Goal: Information Seeking & Learning: Check status

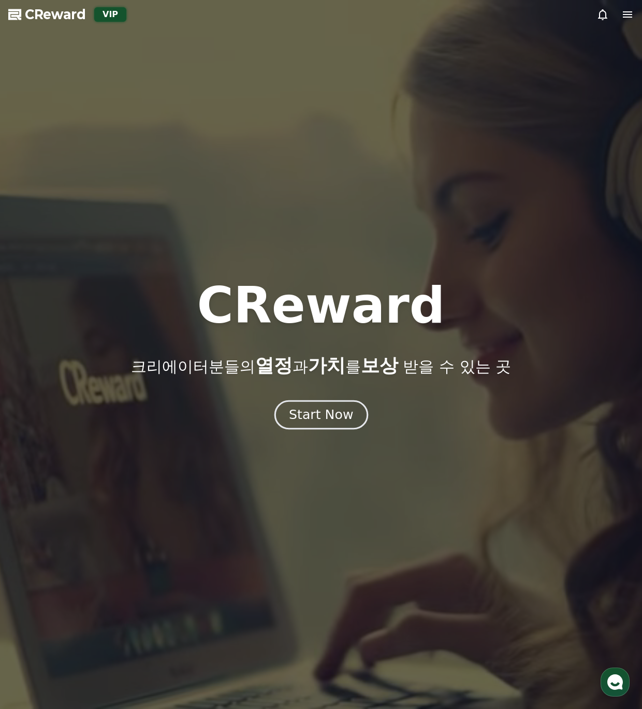
click at [295, 417] on div "Start Now" at bounding box center [321, 415] width 64 height 18
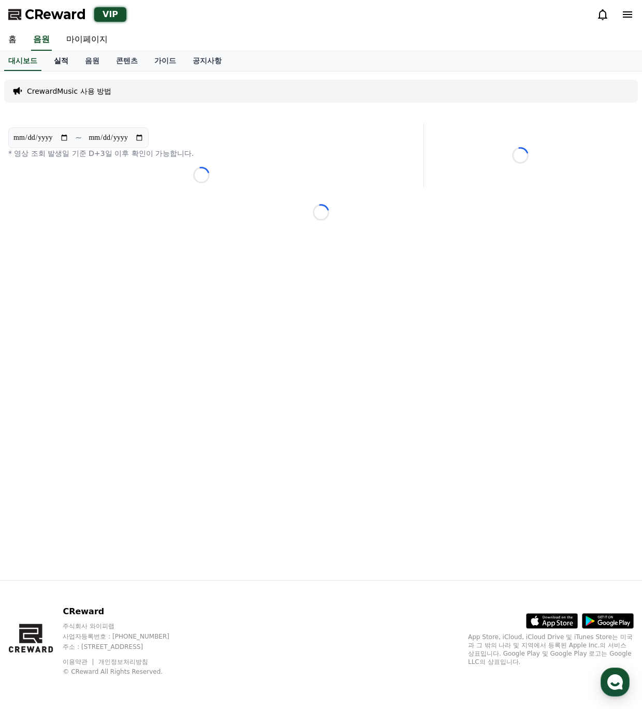
click at [68, 66] on link "실적" at bounding box center [61, 61] width 31 height 20
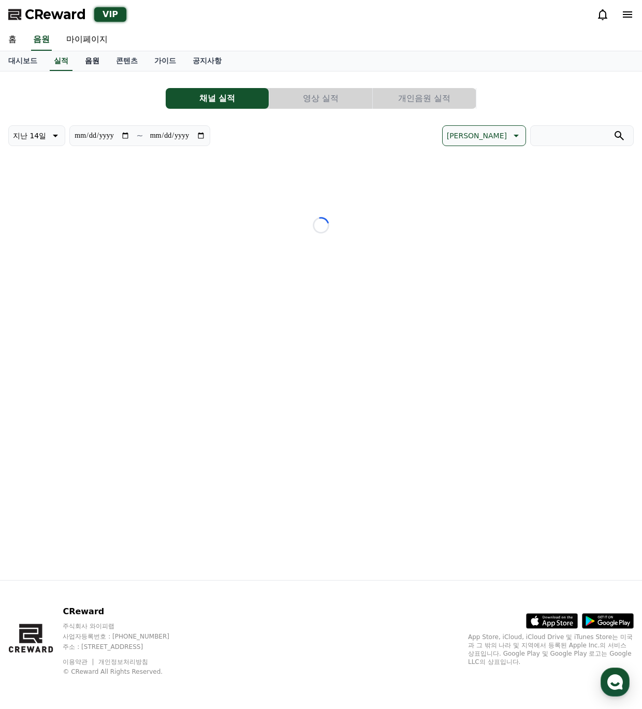
click at [87, 65] on link "음원" at bounding box center [92, 61] width 31 height 20
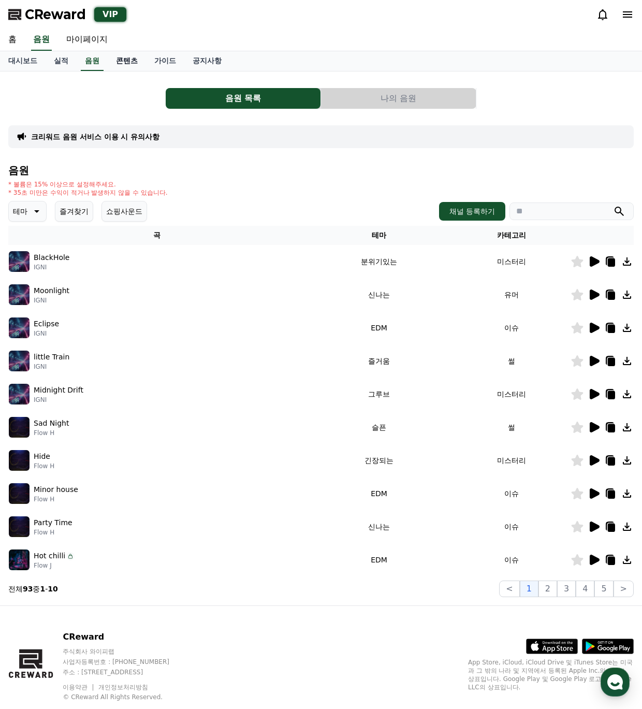
click at [128, 66] on link "콘텐츠" at bounding box center [127, 61] width 38 height 20
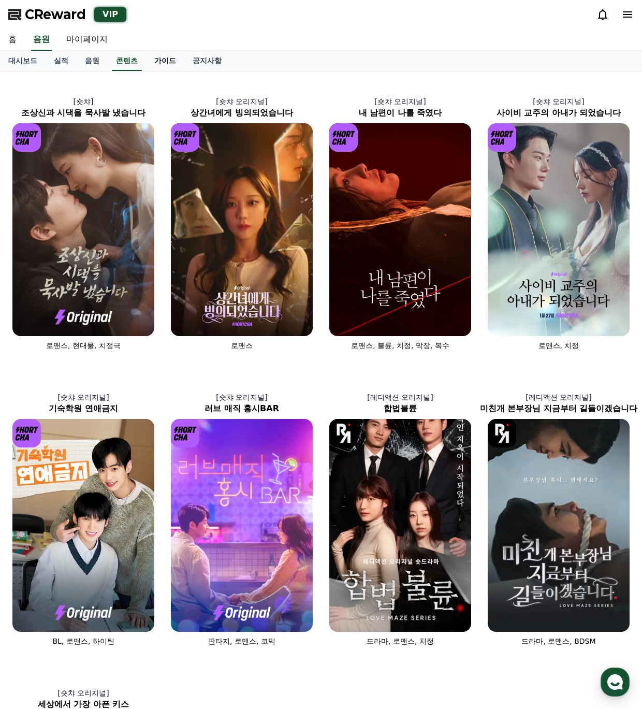
click at [152, 63] on link "가이드" at bounding box center [165, 61] width 38 height 20
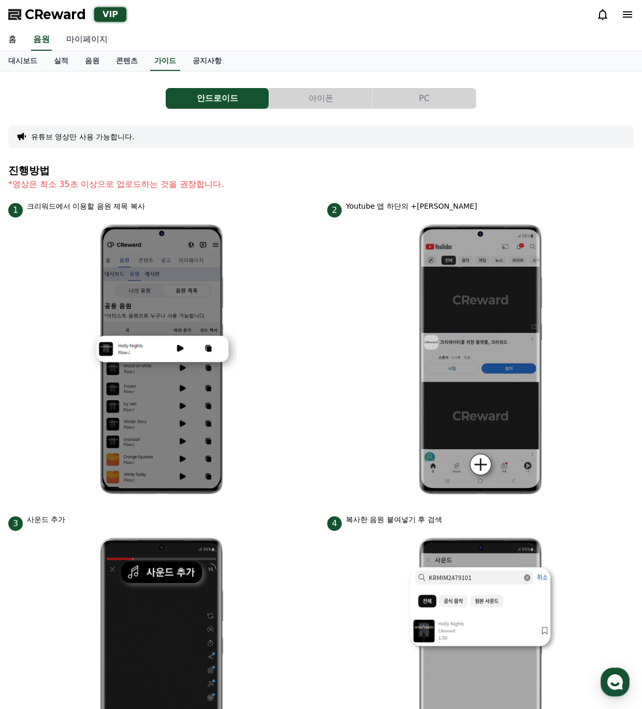
click at [94, 36] on link "마이페이지" at bounding box center [87, 40] width 58 height 22
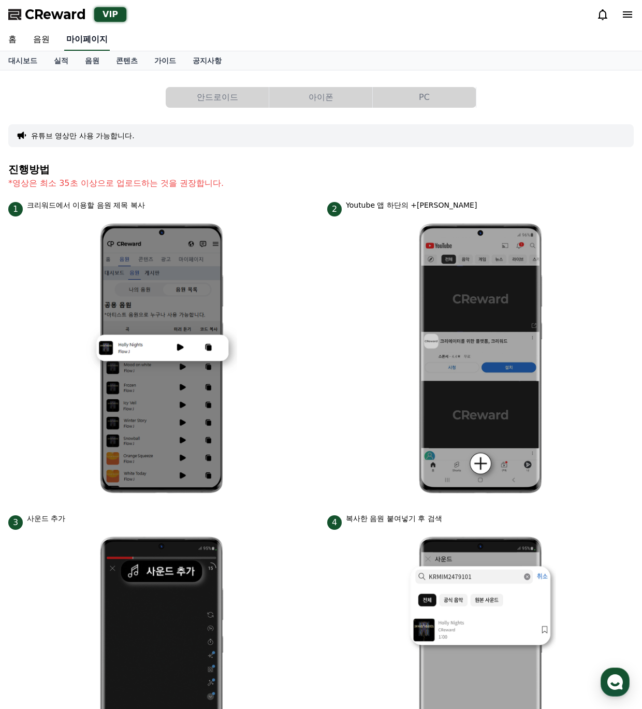
select select "**********"
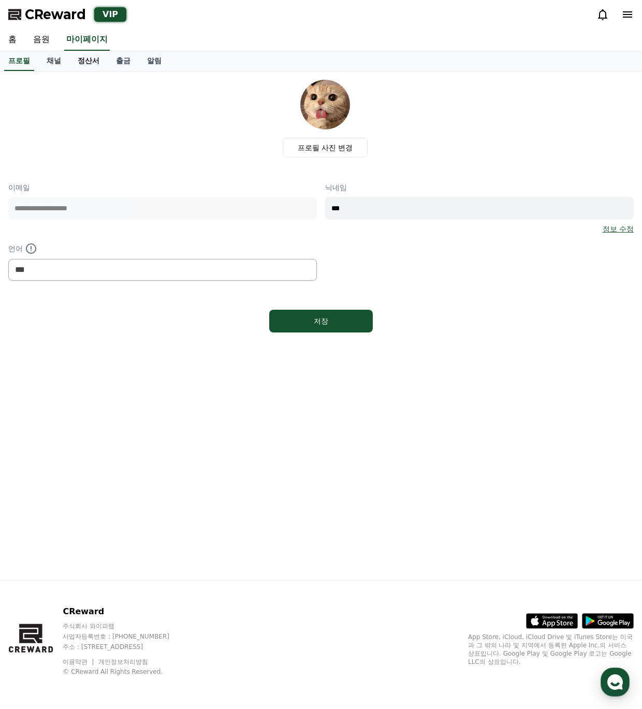
click at [78, 61] on link "정산서" at bounding box center [88, 61] width 38 height 20
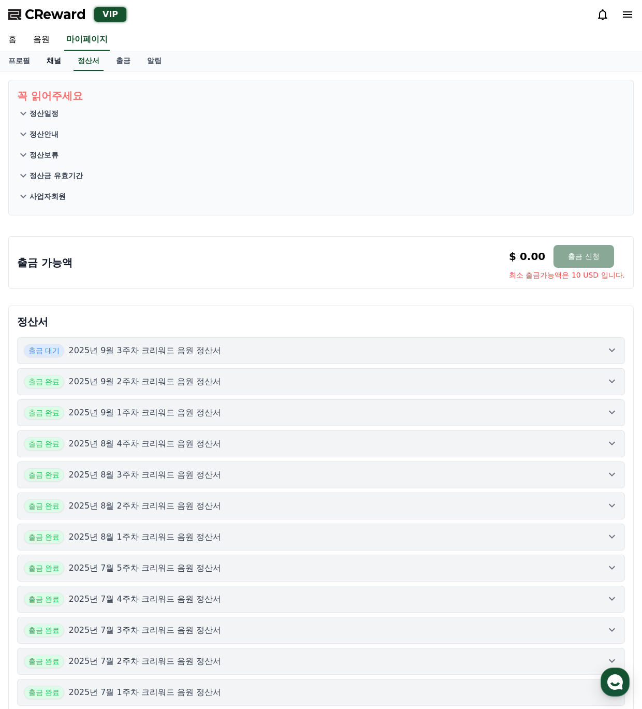
click at [59, 60] on link "채널" at bounding box center [53, 61] width 31 height 20
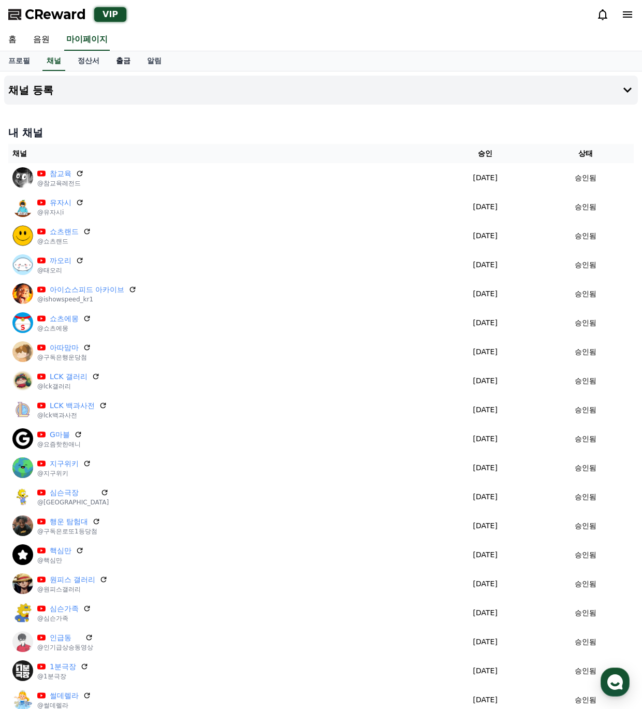
click at [110, 59] on link "출금" at bounding box center [123, 61] width 31 height 20
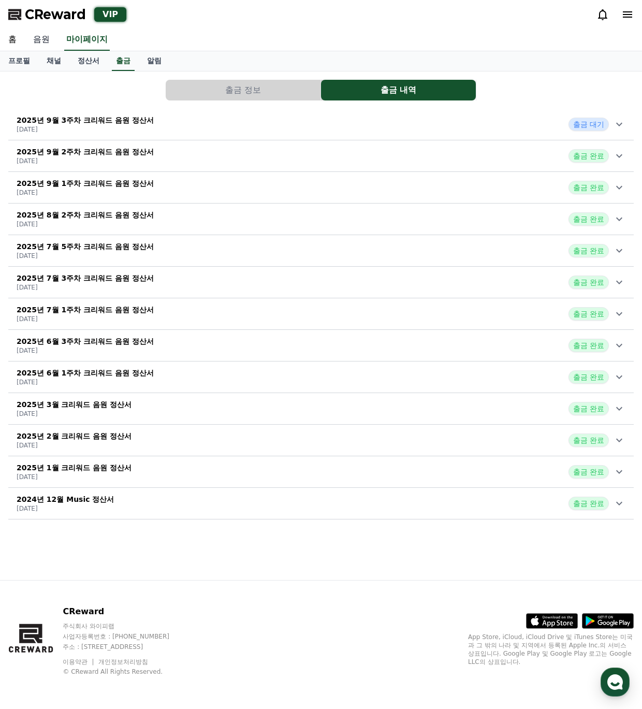
click at [45, 40] on link "음원" at bounding box center [41, 40] width 33 height 22
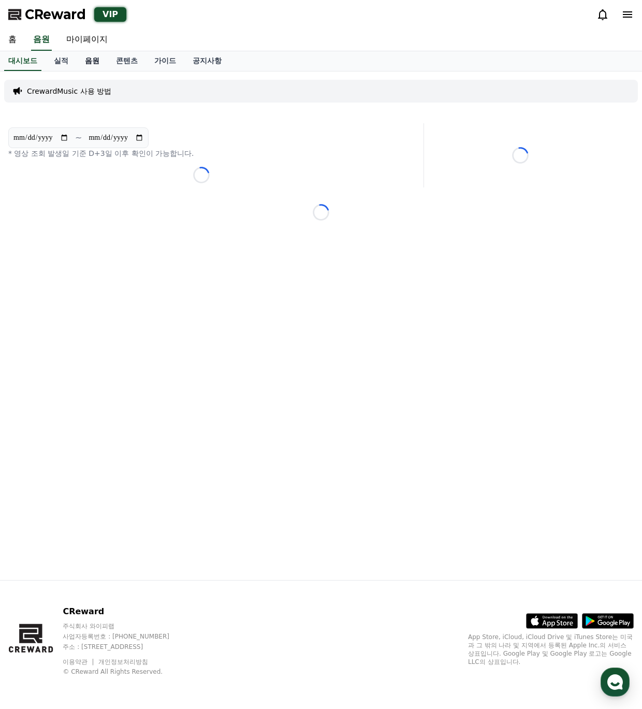
click at [85, 61] on link "음원" at bounding box center [92, 61] width 31 height 20
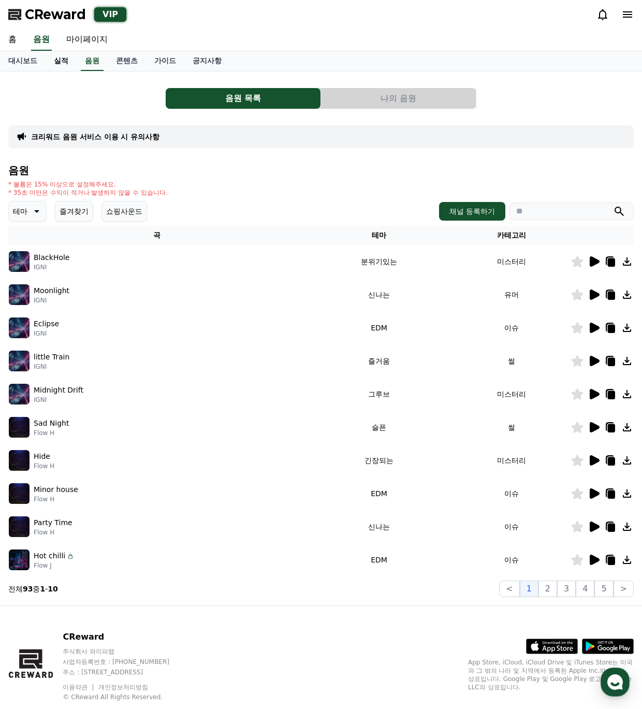
click at [73, 62] on link "실적" at bounding box center [61, 61] width 31 height 20
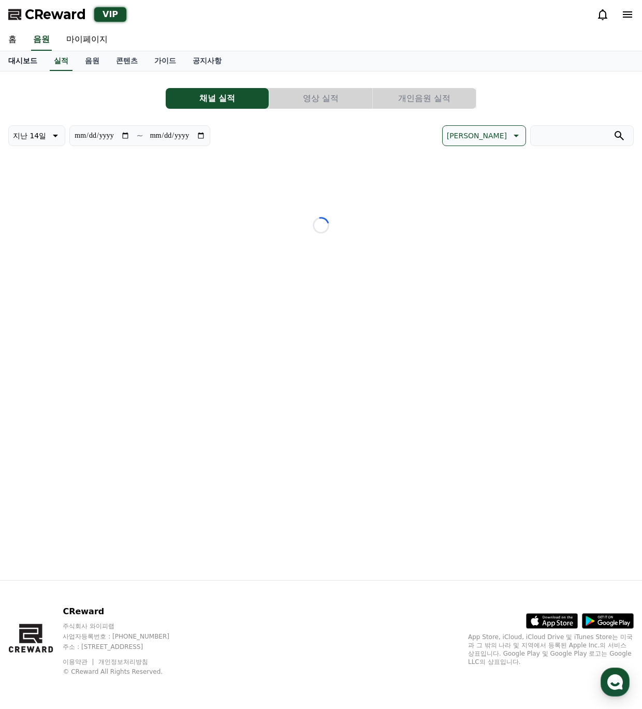
click at [31, 61] on link "대시보드" at bounding box center [23, 61] width 46 height 20
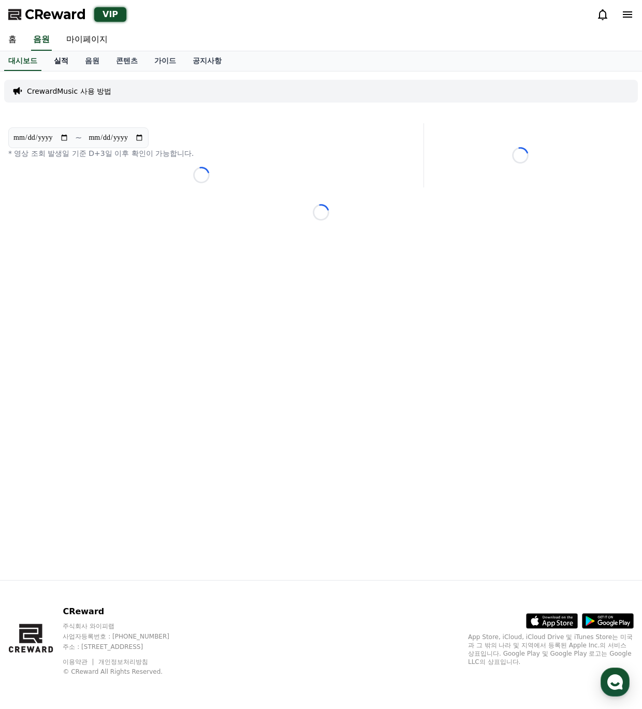
click at [48, 63] on link "실적" at bounding box center [61, 61] width 31 height 20
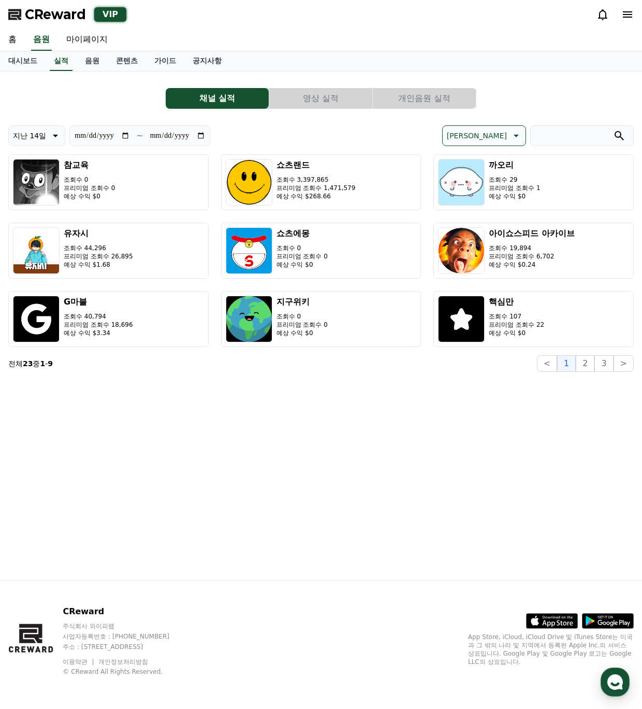
click at [412, 93] on button "개인음원 실적" at bounding box center [424, 98] width 103 height 21
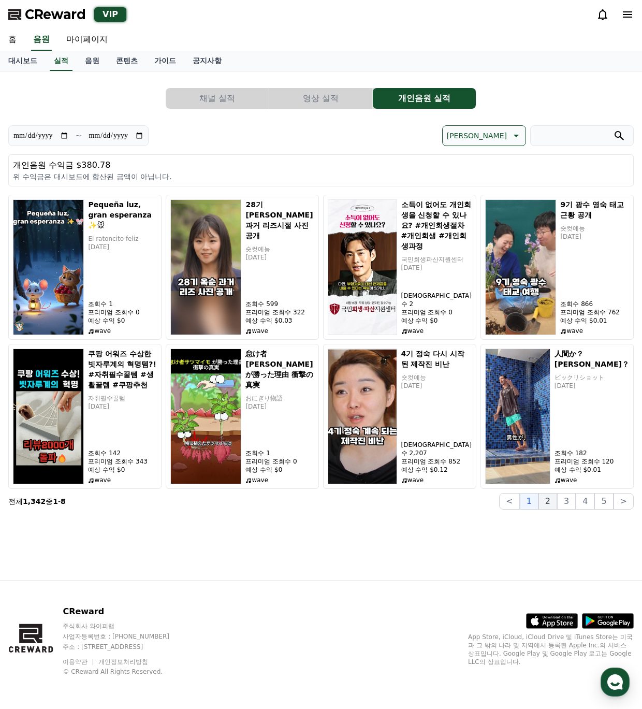
click at [553, 505] on button "2" at bounding box center [548, 501] width 19 height 17
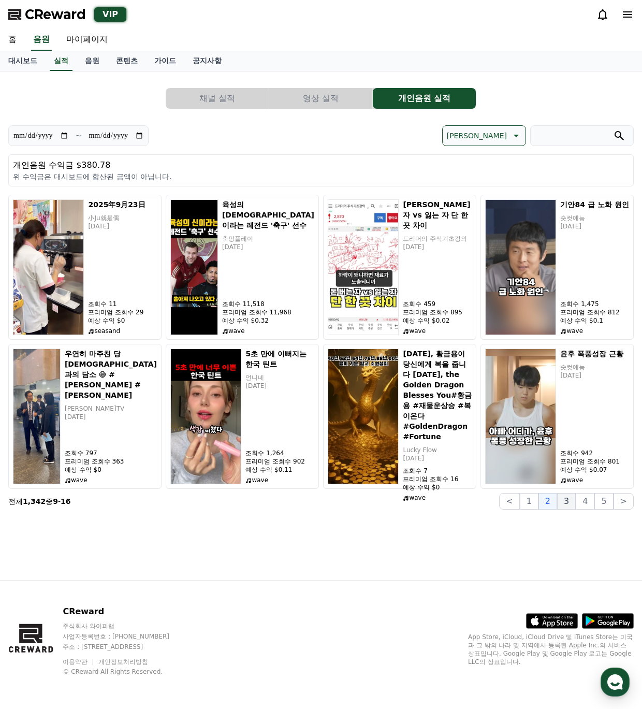
click at [566, 502] on button "3" at bounding box center [566, 501] width 19 height 17
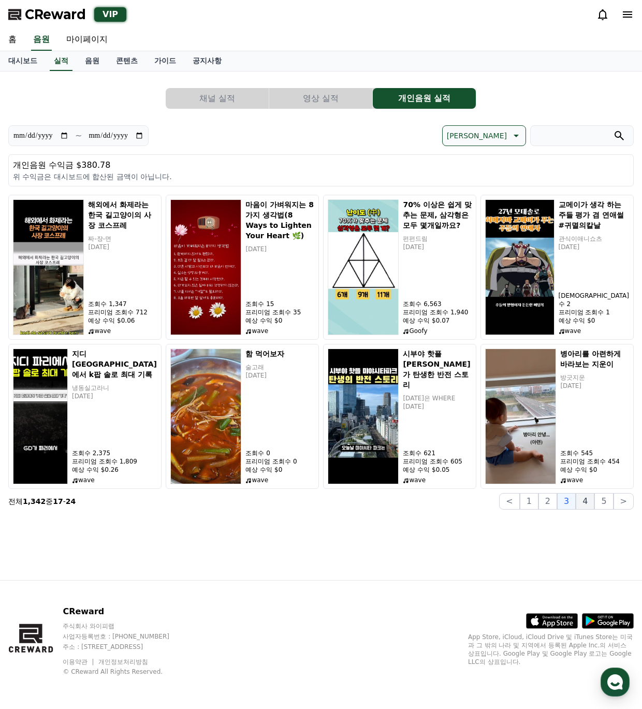
click at [586, 504] on button "4" at bounding box center [585, 501] width 19 height 17
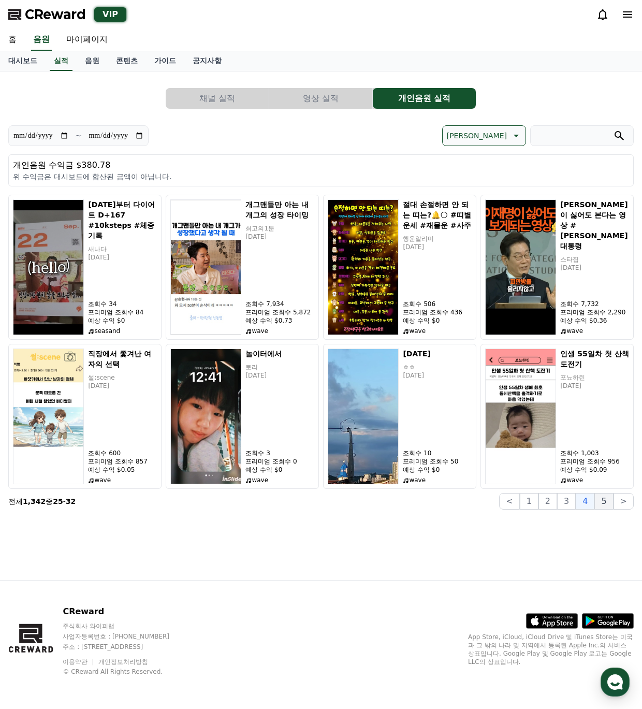
click at [601, 505] on button "5" at bounding box center [604, 501] width 19 height 17
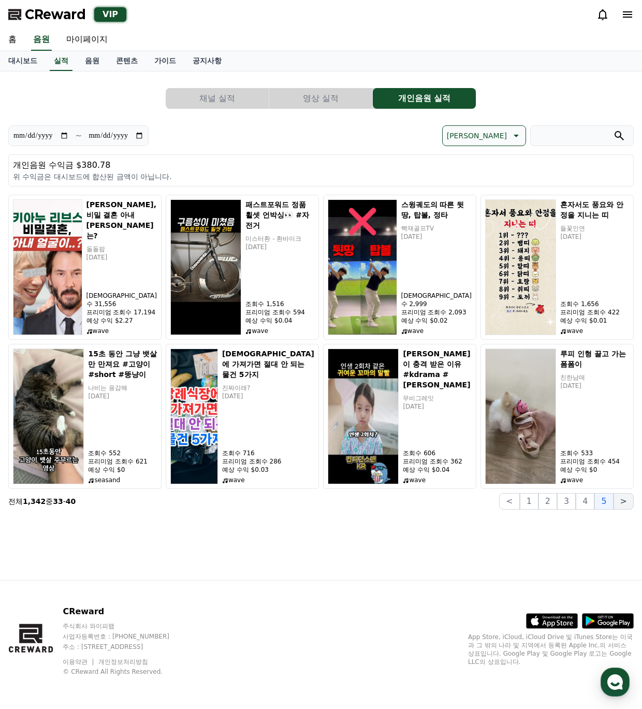
click at [623, 507] on button ">" at bounding box center [624, 501] width 20 height 17
